Goal: Information Seeking & Learning: Learn about a topic

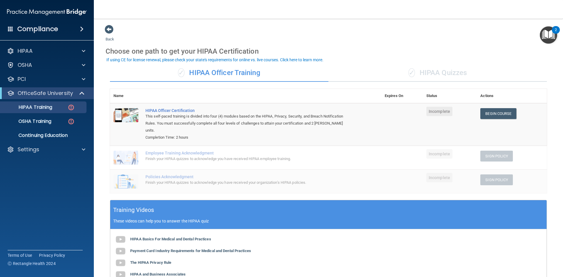
click at [13, 30] on div "Compliance" at bounding box center [47, 29] width 94 height 13
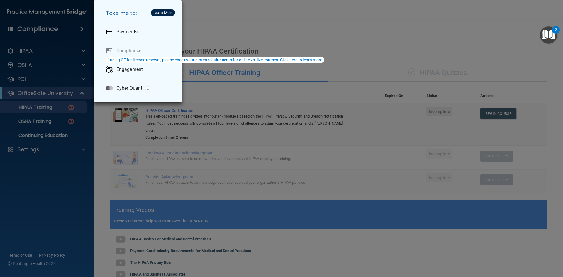
click at [200, 34] on div "Take me to: Payments Compliance Engagement Cyber Quant" at bounding box center [281, 138] width 563 height 277
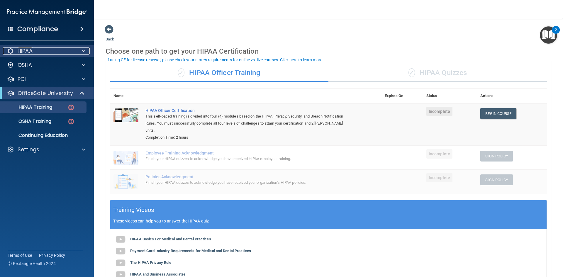
click at [64, 49] on div "HIPAA" at bounding box center [39, 50] width 73 height 7
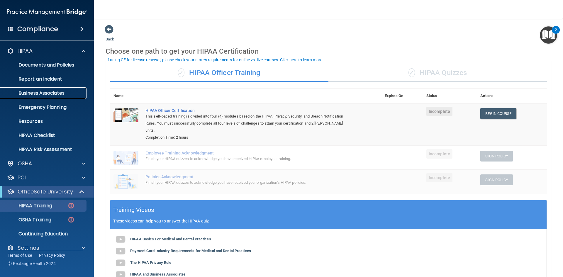
click at [60, 93] on p "Business Associates" at bounding box center [44, 93] width 80 height 6
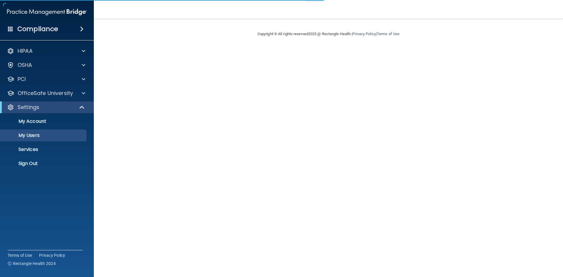
select select "20"
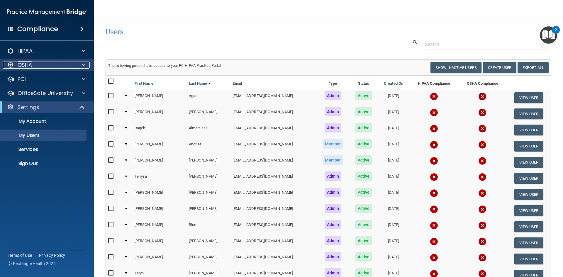
click at [82, 67] on span at bounding box center [84, 65] width 4 height 7
